Goal: Check status

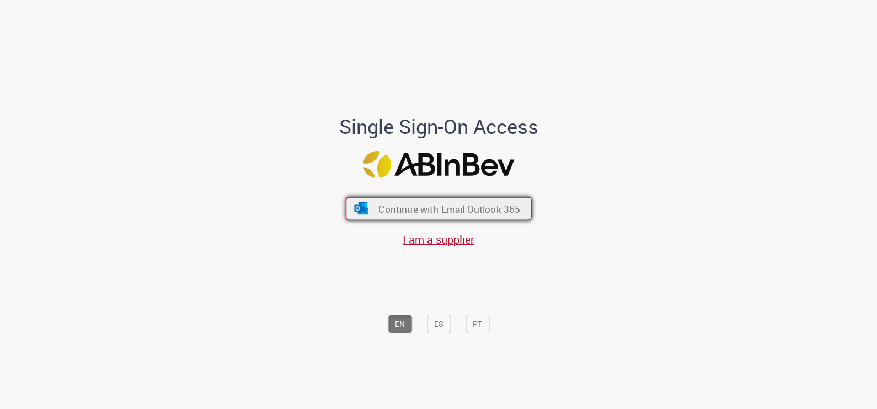
click at [488, 210] on span "Continue with Email Outlook 365" at bounding box center [449, 208] width 142 height 13
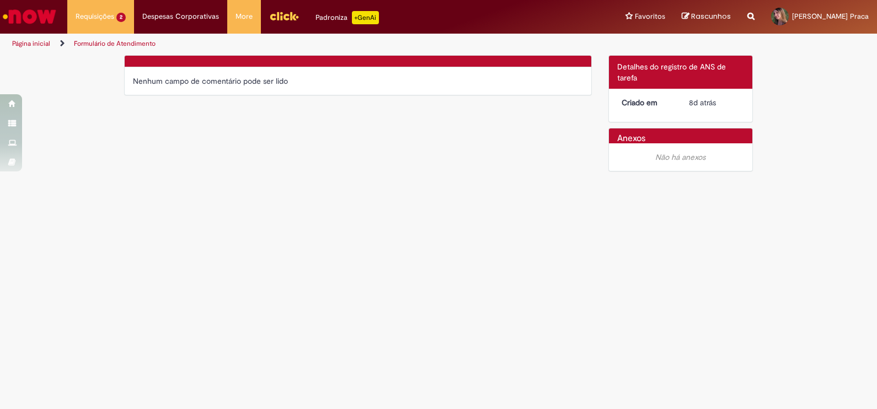
click at [301, 169] on div "Verificar Código de Barras Nenhum campo de comentário pode ser lido Detalhes do…" at bounding box center [438, 116] width 645 height 122
drag, startPoint x: 772, startPoint y: 234, endPoint x: 760, endPoint y: 238, distance: 12.7
click at [760, 238] on main "Formulário de Atendimento Verificar Código de Barras Nenhum campo de comentário…" at bounding box center [438, 232] width 877 height 355
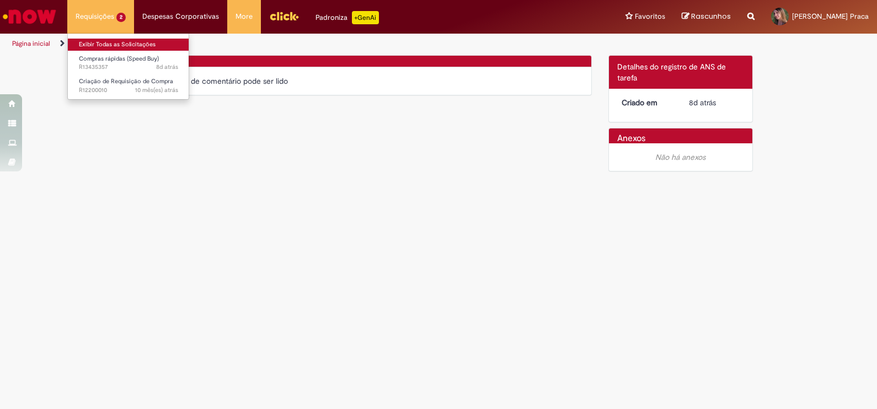
click at [122, 42] on link "Exibir Todas as Solicitações" at bounding box center [128, 45] width 121 height 12
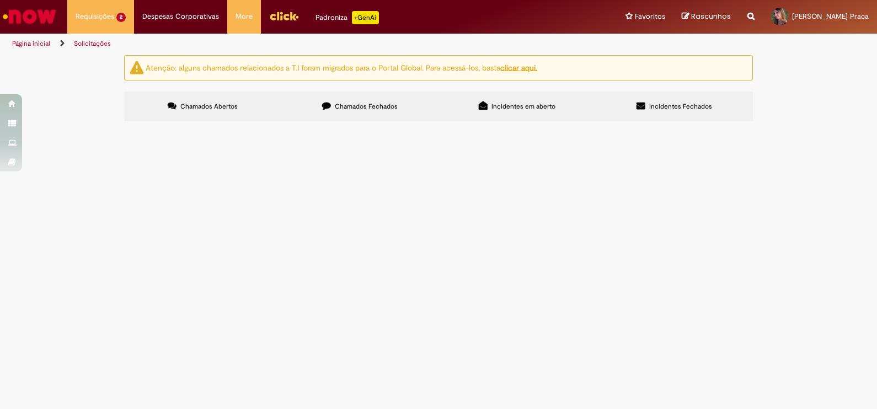
click at [354, 101] on label "Chamados Fechados" at bounding box center [359, 107] width 157 height 30
click at [533, 113] on label "Incidentes em aberto" at bounding box center [516, 107] width 157 height 30
click at [657, 106] on span "Incidentes Fechados" at bounding box center [680, 106] width 63 height 9
click at [205, 106] on span "Chamados Abertos" at bounding box center [208, 106] width 57 height 9
